Goal: Task Accomplishment & Management: Use online tool/utility

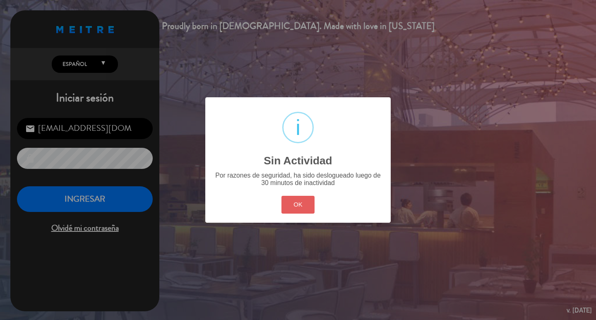
click at [290, 212] on button "OK" at bounding box center [298, 205] width 34 height 18
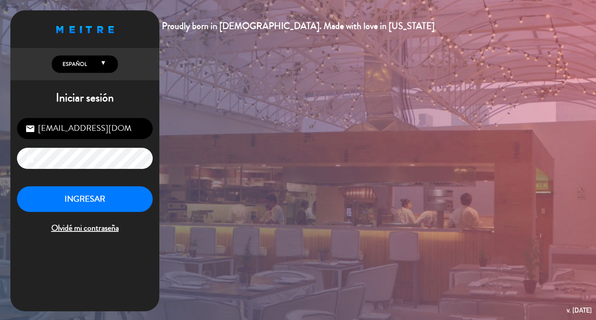
drag, startPoint x: 121, startPoint y: 194, endPoint x: 117, endPoint y: 196, distance: 4.4
click at [117, 196] on div "[EMAIL_ADDRESS][DOMAIN_NAME] email lock INGRESAR Olvidé mi contraseña" at bounding box center [84, 176] width 149 height 130
click at [83, 208] on button "INGRESAR" at bounding box center [85, 199] width 136 height 26
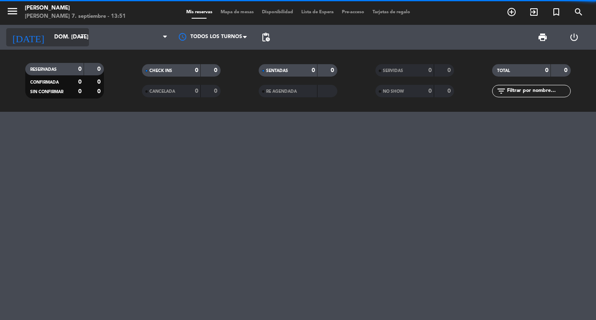
click at [67, 36] on input "dom. [DATE]" at bounding box center [86, 37] width 73 height 15
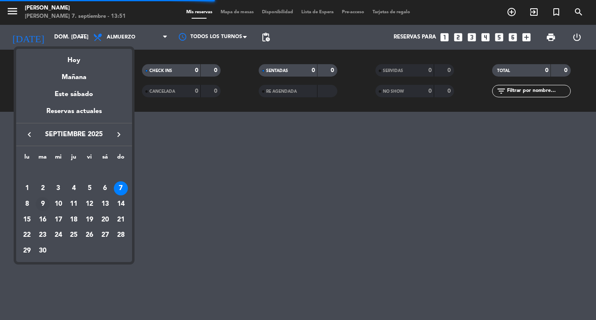
click at [43, 206] on div "9" at bounding box center [43, 204] width 14 height 14
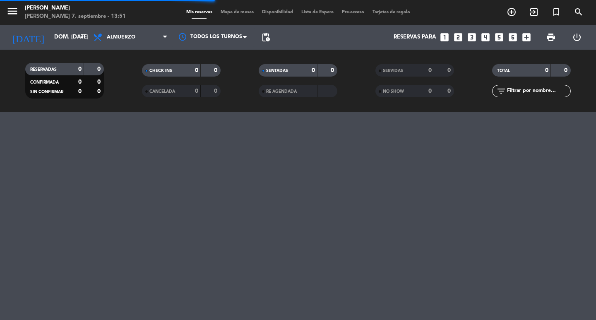
type input "[DATE] sep."
click at [144, 38] on span "Almuerzo" at bounding box center [130, 37] width 83 height 18
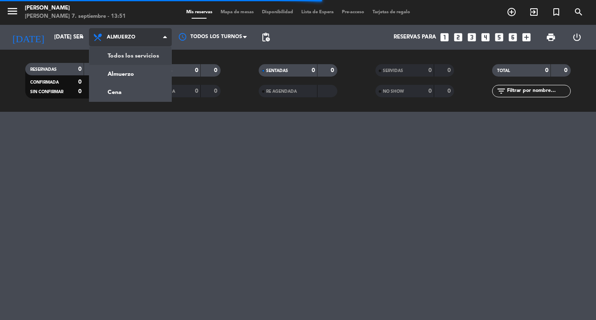
click at [148, 60] on div "menu [PERSON_NAME] 7. septiembre - 13:51 Mis reservas Mapa de mesas Disponibili…" at bounding box center [298, 56] width 596 height 112
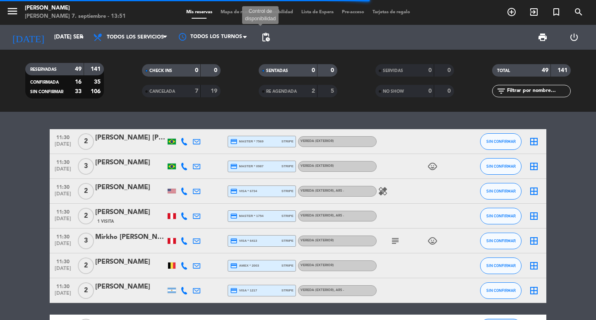
click at [265, 39] on span "pending_actions" at bounding box center [266, 37] width 10 height 10
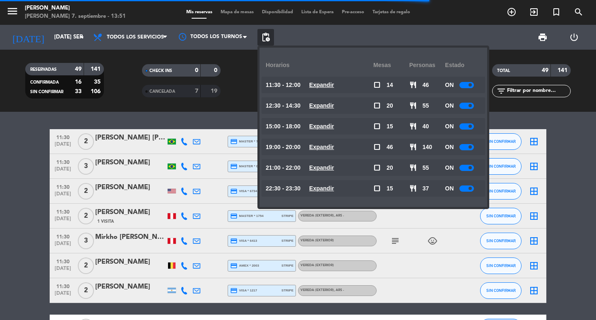
click at [334, 82] on u "Expandir" at bounding box center [321, 84] width 25 height 7
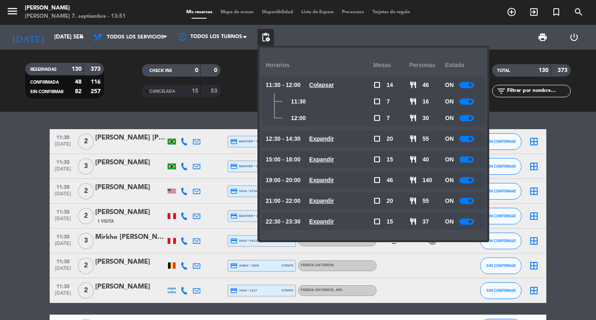
click at [334, 200] on u "Expandir" at bounding box center [321, 200] width 25 height 7
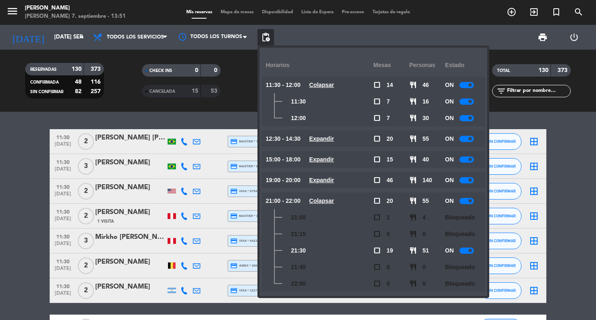
scroll to position [27, 0]
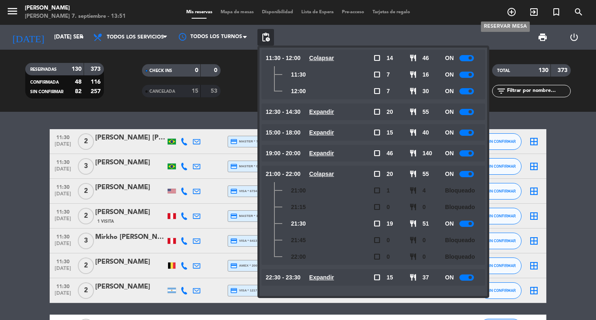
click at [508, 9] on icon "add_circle_outline" at bounding box center [511, 12] width 10 height 10
